Goal: Find specific page/section: Find specific page/section

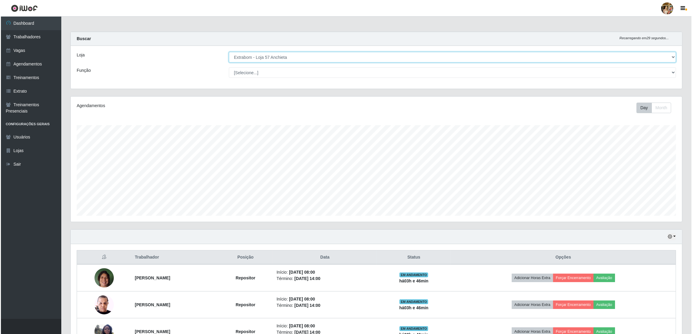
scroll to position [125, 611]
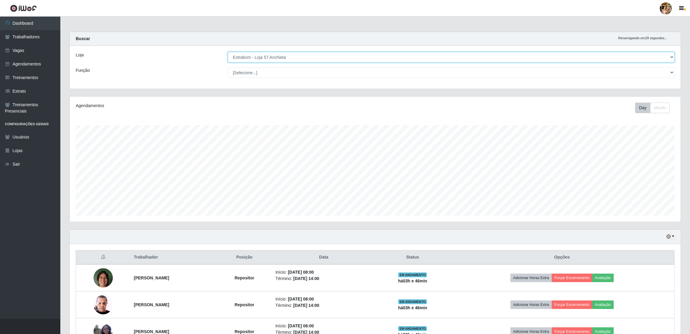
click at [262, 59] on select "[Selecione...] Atacado Vem - [GEOGRAPHIC_DATA] 30 Laranjeiras Velha Atacado Vem…" at bounding box center [451, 57] width 447 height 11
click at [269, 56] on select "[Selecione...] Atacado Vem - [GEOGRAPHIC_DATA] 30 Laranjeiras Velha Atacado Vem…" at bounding box center [451, 57] width 447 height 11
click at [228, 52] on select "[Selecione...] Atacado Vem - [GEOGRAPHIC_DATA] 30 Laranjeiras Velha Atacado Vem…" at bounding box center [451, 57] width 447 height 11
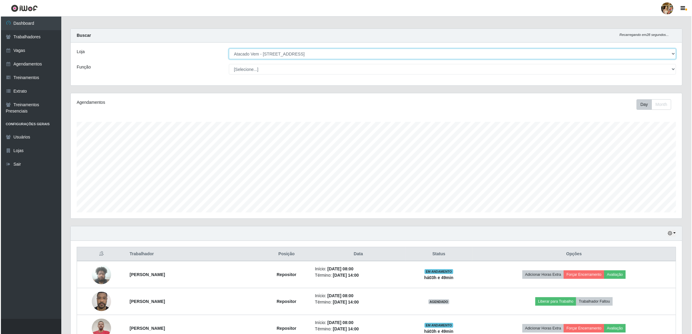
scroll to position [0, 0]
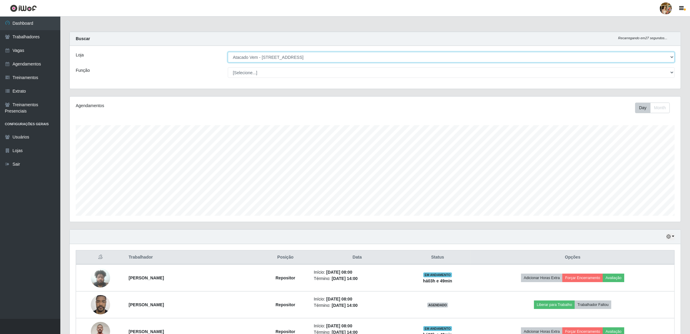
click at [253, 59] on select "[Selecione...] Atacado Vem - [GEOGRAPHIC_DATA] 30 Laranjeiras Velha Atacado Vem…" at bounding box center [451, 57] width 447 height 11
click at [253, 60] on select "[Selecione...] Atacado Vem - [GEOGRAPHIC_DATA] 30 Laranjeiras Velha Atacado Vem…" at bounding box center [451, 57] width 447 height 11
click at [228, 52] on select "[Selecione...] Atacado Vem - [GEOGRAPHIC_DATA] 30 Laranjeiras Velha Atacado Vem…" at bounding box center [451, 57] width 447 height 11
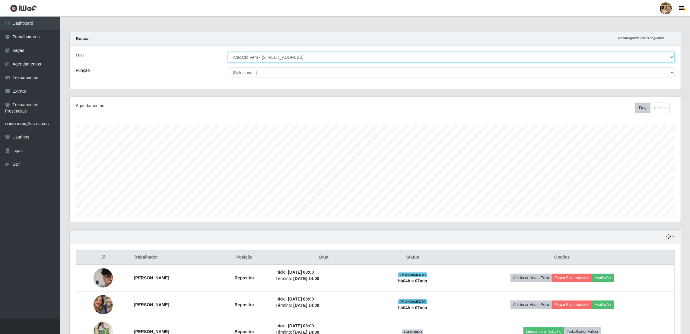
click at [257, 52] on select "[Selecione...] Atacado Vem - [GEOGRAPHIC_DATA] 30 Laranjeiras Velha Atacado Vem…" at bounding box center [451, 57] width 447 height 11
click at [265, 60] on select "[Selecione...] Atacado Vem - [GEOGRAPHIC_DATA] 30 Laranjeiras Velha Atacado Vem…" at bounding box center [451, 57] width 447 height 11
click at [228, 52] on select "[Selecione...] Atacado Vem - [GEOGRAPHIC_DATA] 30 Laranjeiras Velha Atacado Vem…" at bounding box center [451, 57] width 447 height 11
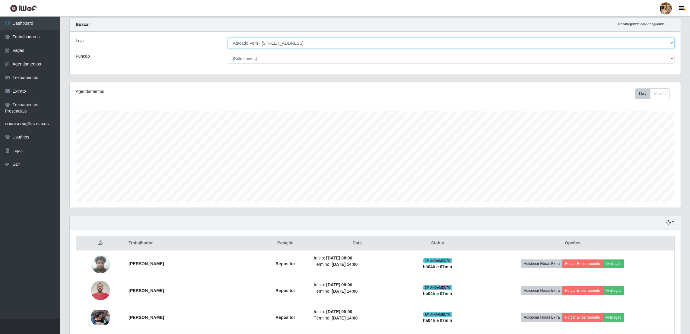
scroll to position [12, 0]
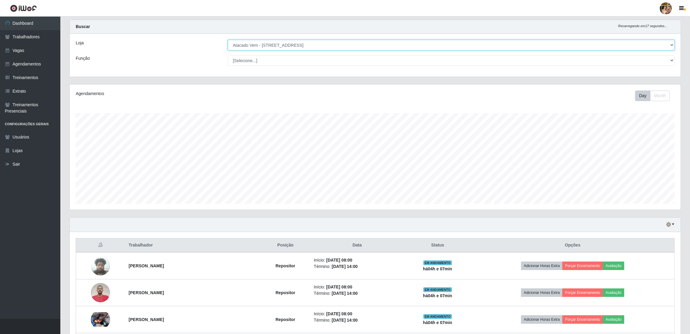
click at [254, 42] on select "[Selecione...] Atacado Vem - [GEOGRAPHIC_DATA] 30 Laranjeiras Velha Atacado Vem…" at bounding box center [451, 45] width 447 height 11
select select "461"
click at [228, 50] on select "[Selecione...] Atacado Vem - [GEOGRAPHIC_DATA] 30 Laranjeiras Velha Atacado Vem…" at bounding box center [451, 45] width 447 height 11
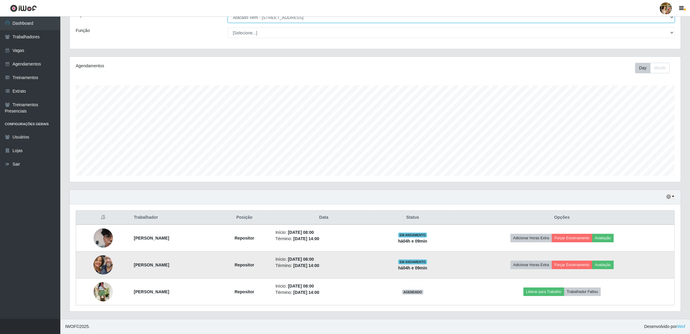
scroll to position [0, 0]
